Goal: Task Accomplishment & Management: Use online tool/utility

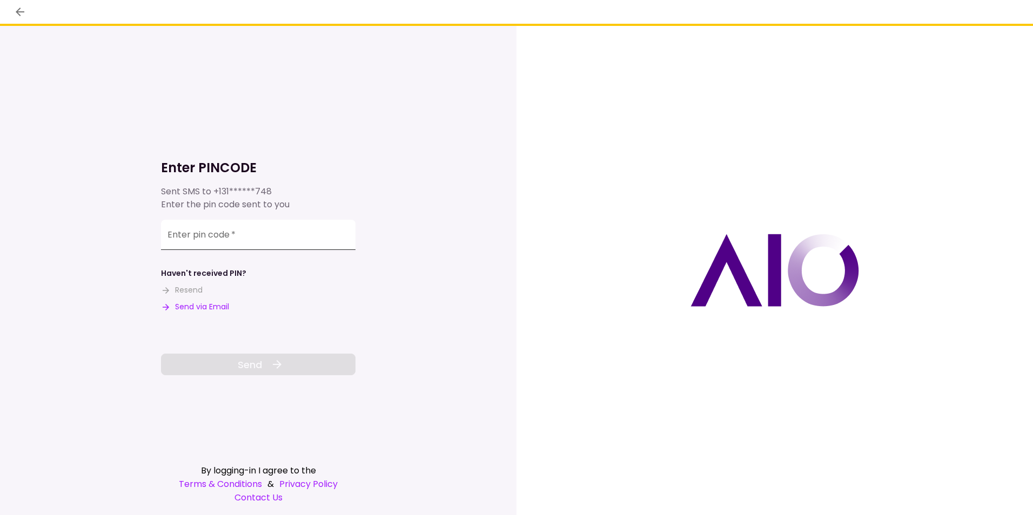
click at [263, 230] on input "Enter pin code   *" at bounding box center [258, 235] width 195 height 30
type input "******"
click at [264, 365] on button "Send" at bounding box center [258, 365] width 195 height 22
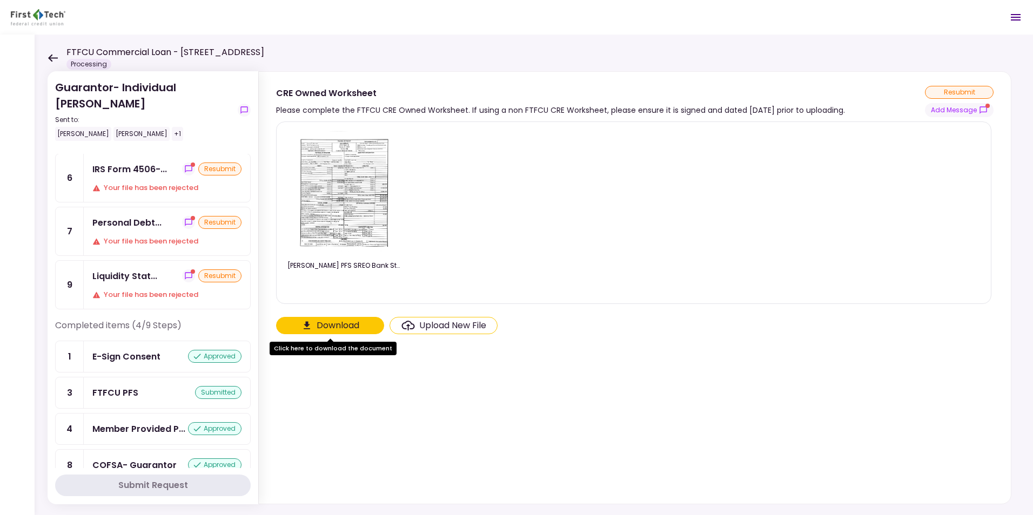
scroll to position [162, 0]
